Goal: Information Seeking & Learning: Learn about a topic

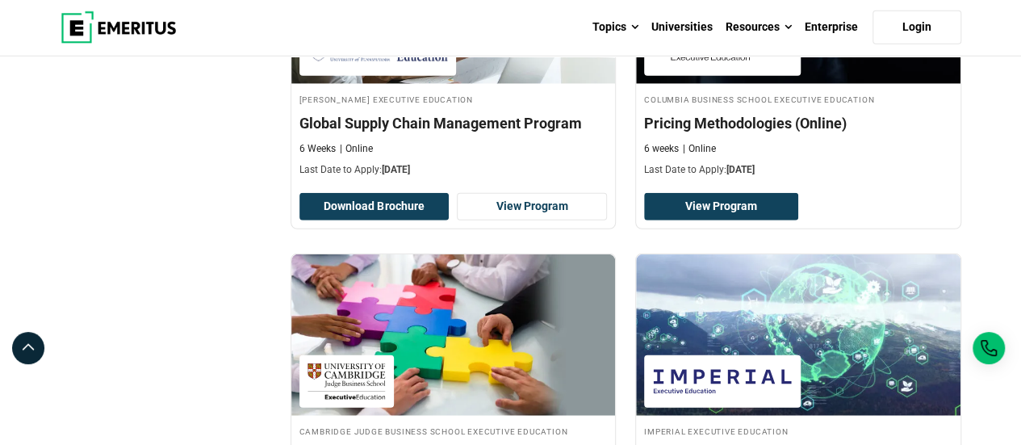
scroll to position [2209, 0]
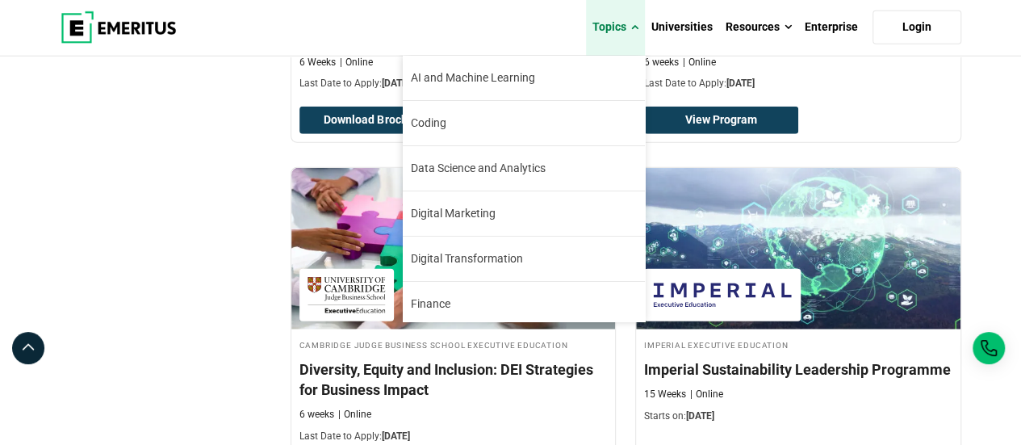
click at [630, 27] on link "Topics" at bounding box center [615, 27] width 59 height 56
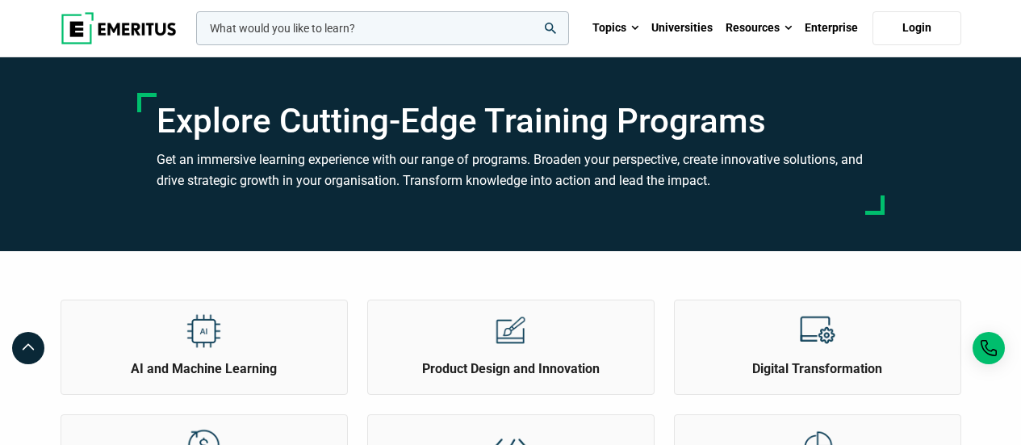
click at [779, 28] on link "Resources" at bounding box center [758, 28] width 79 height 56
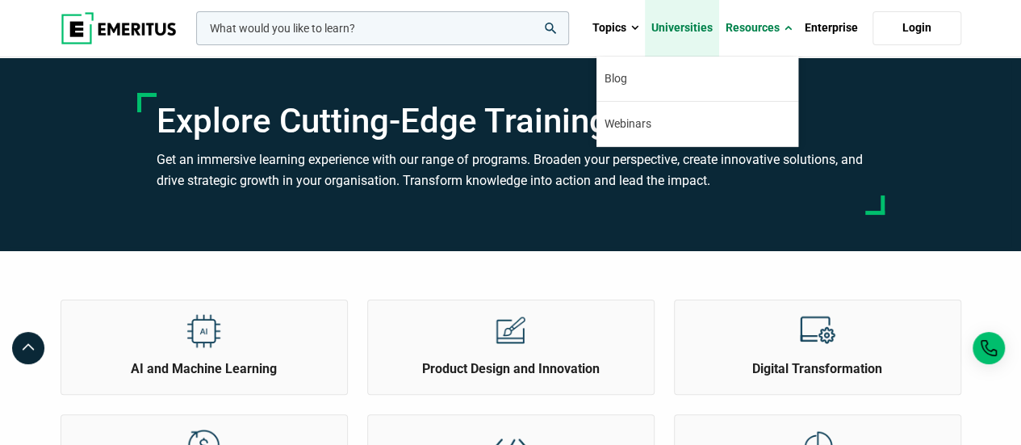
click at [679, 33] on link "Universities" at bounding box center [682, 28] width 74 height 56
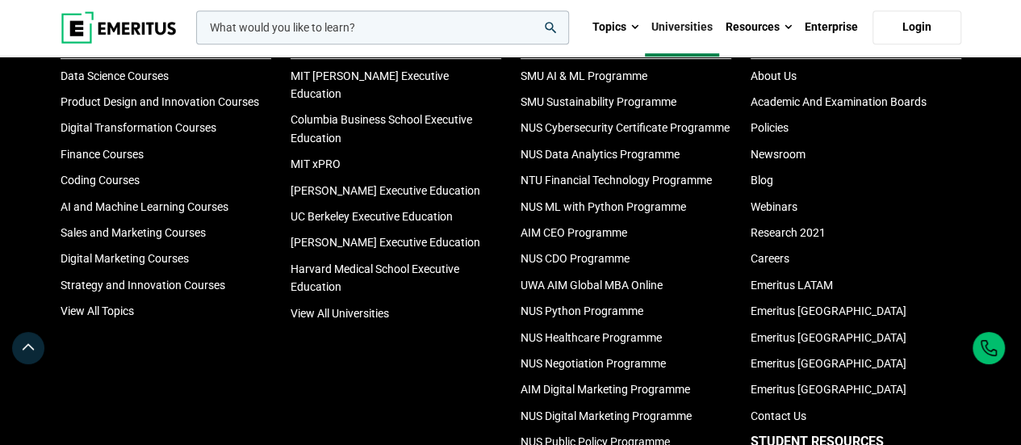
scroll to position [3447, 0]
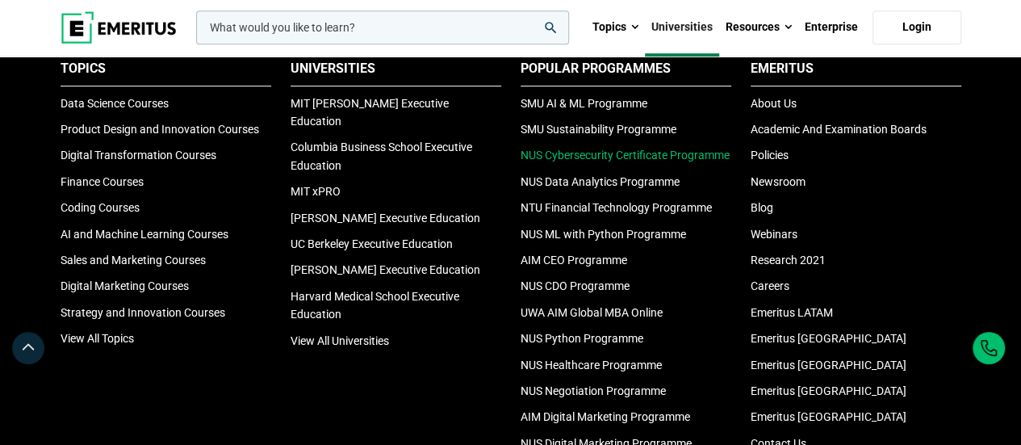
click at [691, 161] on link "NUS Cybersecurity Certificate Programme" at bounding box center [624, 154] width 209 height 13
